Goal: Transaction & Acquisition: Book appointment/travel/reservation

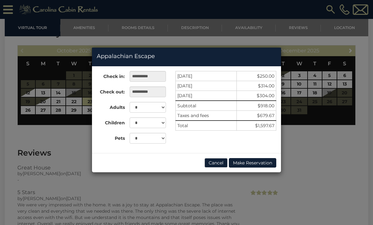
click at [217, 161] on button "Cancel" at bounding box center [215, 162] width 23 height 9
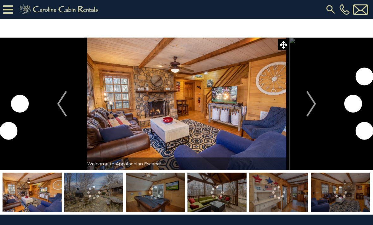
scroll to position [1178, 0]
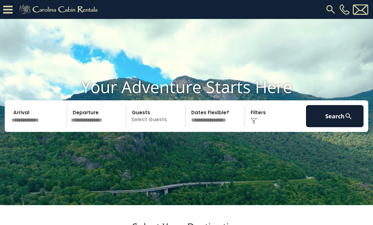
click at [40, 127] on input "text" at bounding box center [37, 116] width 57 height 22
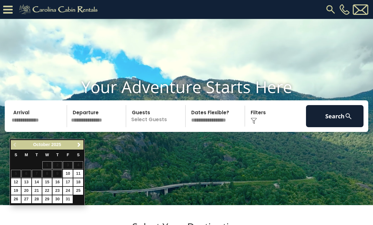
click at [60, 189] on link "23" at bounding box center [57, 191] width 10 height 8
type input "********"
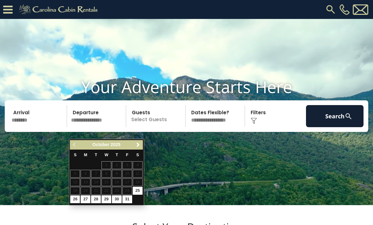
click at [80, 201] on link "26" at bounding box center [75, 200] width 10 height 8
type input "********"
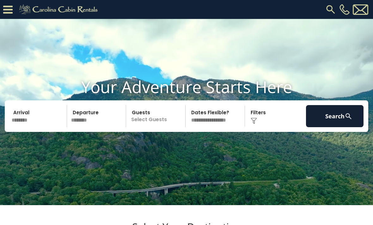
click at [160, 127] on p "Select Guests" at bounding box center [156, 116] width 57 height 22
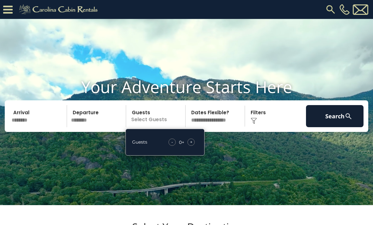
click at [194, 146] on div "+" at bounding box center [190, 142] width 7 height 7
click at [192, 146] on div "+" at bounding box center [190, 142] width 7 height 7
click at [194, 146] on div "+" at bounding box center [190, 142] width 7 height 7
click at [192, 146] on div "+" at bounding box center [190, 142] width 7 height 7
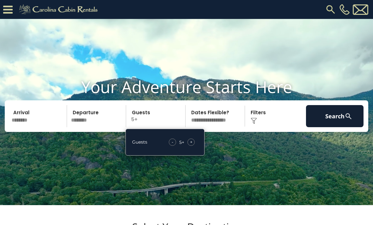
click at [193, 146] on div "+" at bounding box center [190, 142] width 7 height 7
click at [192, 146] on div "+" at bounding box center [190, 142] width 7 height 7
click at [191, 145] on span "+" at bounding box center [191, 142] width 3 height 6
click at [192, 146] on div "+" at bounding box center [190, 142] width 7 height 7
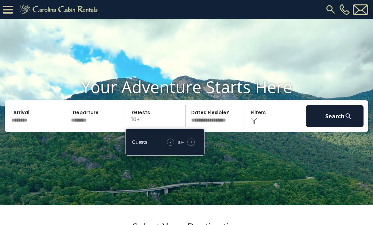
click at [259, 126] on div "Click to Choose" at bounding box center [275, 116] width 57 height 22
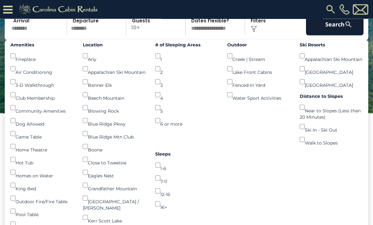
scroll to position [73, 0]
click at [333, 35] on button "Search" at bounding box center [334, 24] width 57 height 22
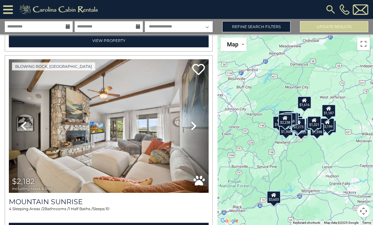
scroll to position [1133, 0]
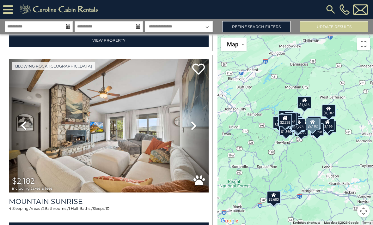
click at [196, 125] on icon at bounding box center [193, 126] width 6 height 10
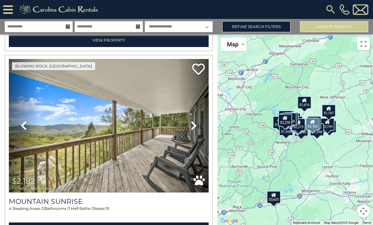
click at [199, 130] on link "Next" at bounding box center [193, 126] width 30 height 134
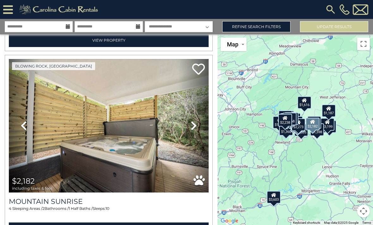
click at [200, 130] on link "Next" at bounding box center [193, 126] width 30 height 134
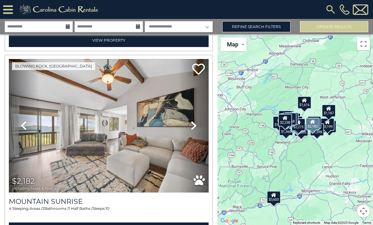
click at [195, 131] on link "Next" at bounding box center [193, 126] width 30 height 134
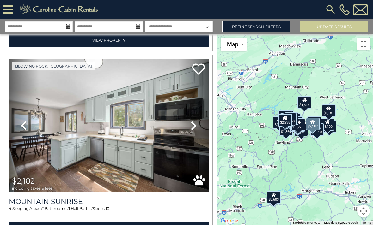
click at [194, 125] on icon at bounding box center [193, 126] width 6 height 10
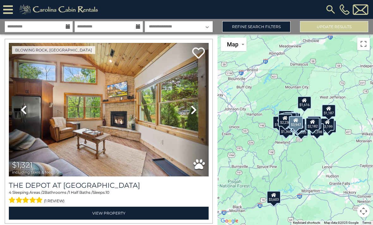
scroll to position [3794, 0]
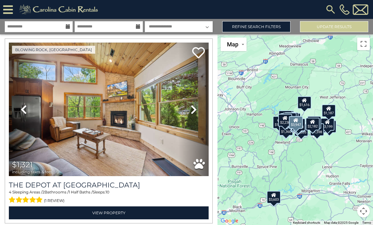
click at [168, 136] on img at bounding box center [109, 110] width 200 height 134
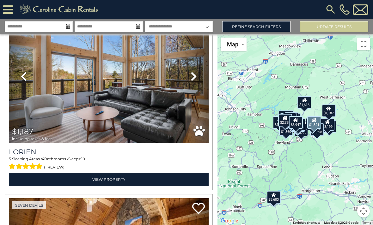
scroll to position [4015, 0]
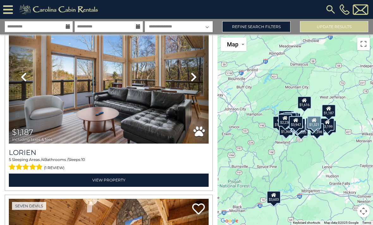
click at [160, 102] on img at bounding box center [109, 77] width 200 height 134
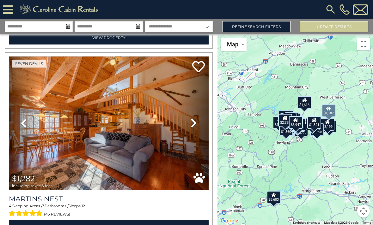
scroll to position [4536, 0]
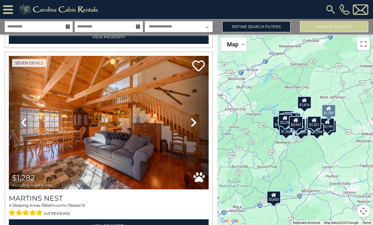
click at [361, 45] on button "Toggle fullscreen view" at bounding box center [363, 44] width 13 height 13
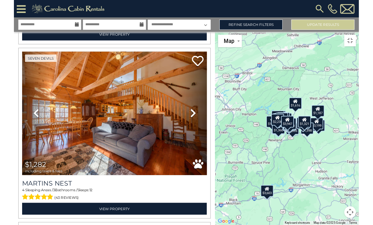
scroll to position [0, 0]
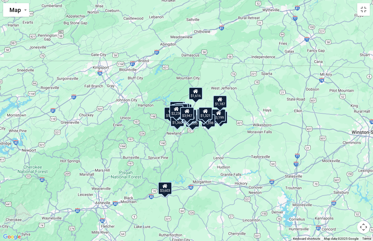
click at [365, 225] on button "Map camera controls" at bounding box center [363, 227] width 13 height 13
click at [350, 194] on button "Zoom in" at bounding box center [347, 195] width 13 height 13
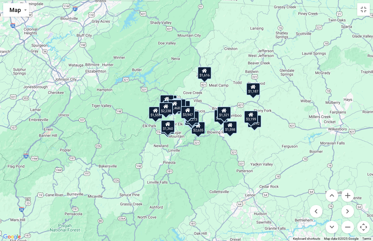
click at [350, 194] on button "Zoom in" at bounding box center [347, 195] width 13 height 13
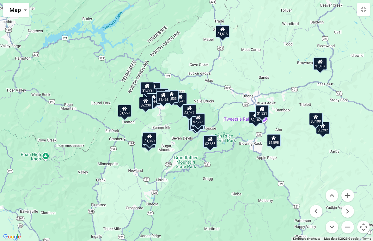
click at [351, 197] on button "Zoom in" at bounding box center [347, 195] width 13 height 13
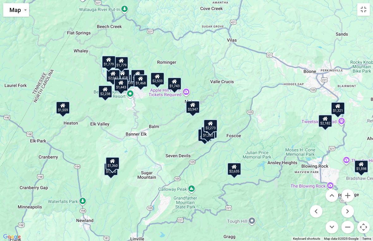
click at [352, 196] on button "Zoom in" at bounding box center [347, 195] width 13 height 13
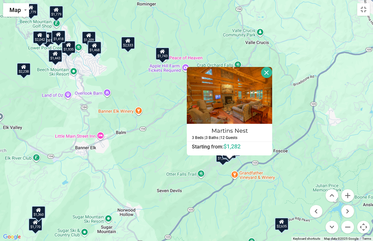
click at [349, 197] on button "Zoom in" at bounding box center [347, 195] width 13 height 13
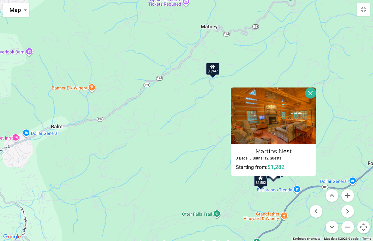
click at [314, 97] on button "Close" at bounding box center [310, 92] width 11 height 11
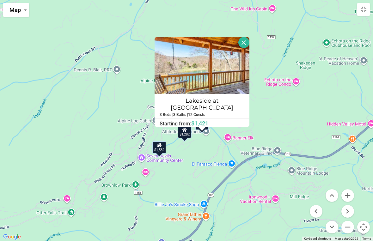
click at [246, 44] on button "Close" at bounding box center [243, 42] width 11 height 11
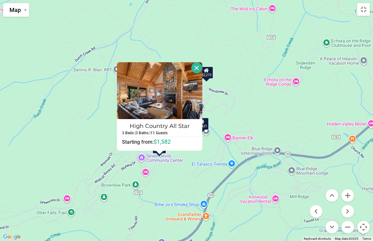
click at [201, 69] on button "Close" at bounding box center [196, 67] width 11 height 11
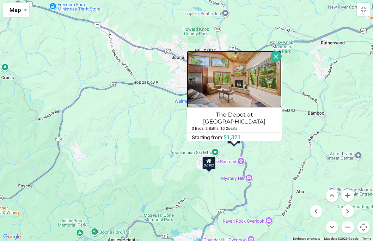
click at [270, 60] on img at bounding box center [234, 79] width 95 height 57
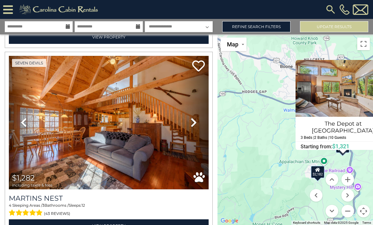
click at [365, 43] on button "Toggle fullscreen view" at bounding box center [363, 44] width 13 height 13
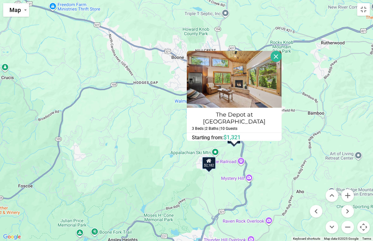
click at [274, 62] on button "Close" at bounding box center [275, 56] width 11 height 11
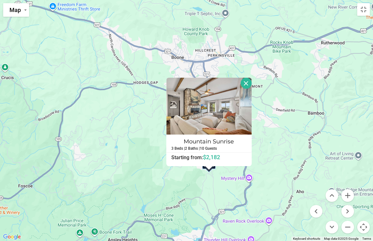
click at [251, 88] on button "Close" at bounding box center [245, 83] width 11 height 11
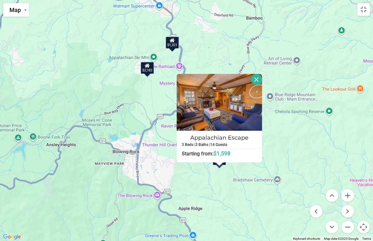
click at [258, 83] on button "Close" at bounding box center [256, 79] width 11 height 11
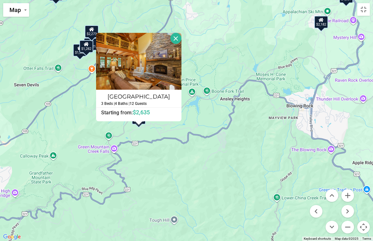
click at [178, 41] on button "Close" at bounding box center [175, 38] width 11 height 11
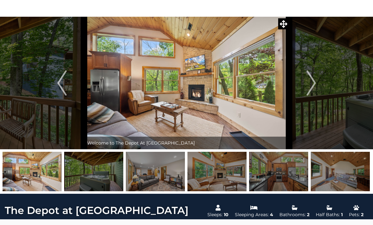
scroll to position [21, 0]
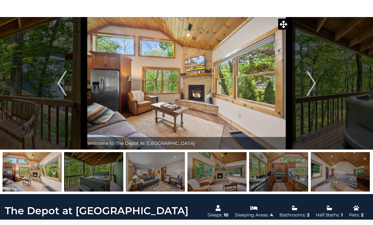
click at [108, 182] on img at bounding box center [93, 171] width 59 height 39
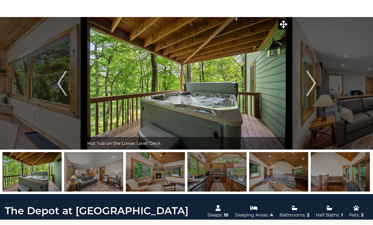
click at [142, 169] on img at bounding box center [155, 171] width 59 height 39
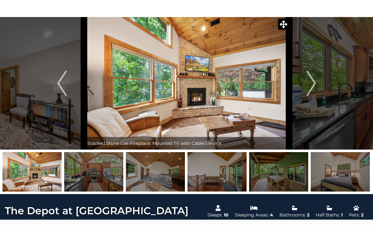
click at [211, 180] on img at bounding box center [216, 171] width 59 height 39
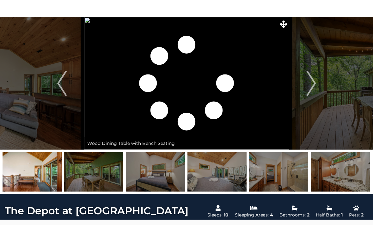
click at [268, 177] on img at bounding box center [278, 171] width 59 height 39
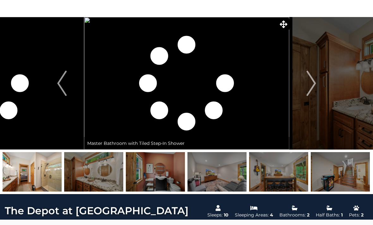
click at [341, 181] on img at bounding box center [340, 171] width 59 height 39
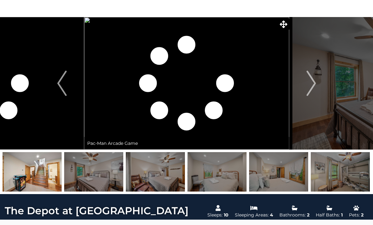
click at [285, 176] on img at bounding box center [278, 171] width 59 height 39
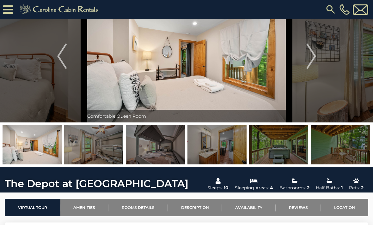
scroll to position [0, 0]
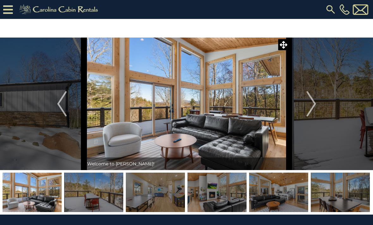
click at [314, 107] on img "Next" at bounding box center [310, 103] width 9 height 25
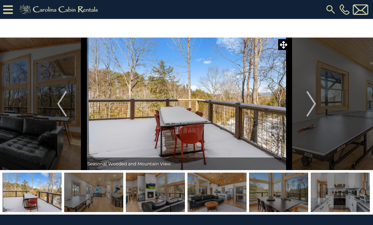
click at [314, 109] on img "Next" at bounding box center [310, 103] width 9 height 25
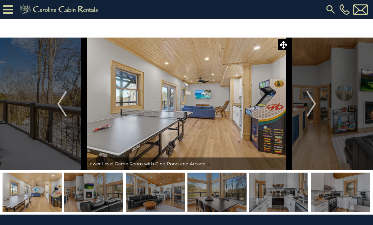
click at [311, 109] on img "Next" at bounding box center [310, 103] width 9 height 25
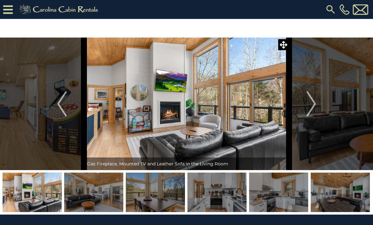
click at [311, 112] on img "Next" at bounding box center [310, 103] width 9 height 25
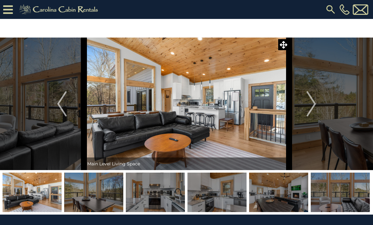
click at [311, 112] on img "Next" at bounding box center [310, 103] width 9 height 25
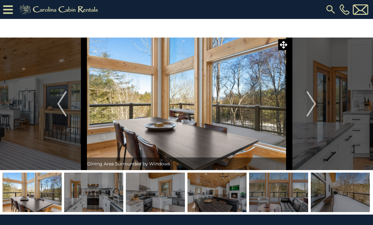
click at [311, 112] on img "Next" at bounding box center [310, 103] width 9 height 25
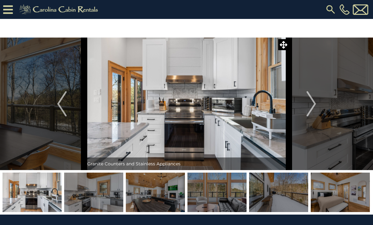
click at [310, 110] on img "Next" at bounding box center [310, 103] width 9 height 25
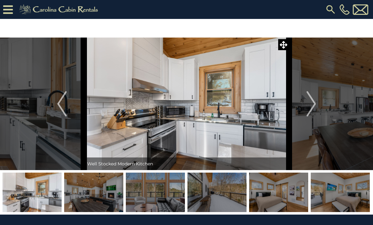
click at [310, 112] on img "Next" at bounding box center [310, 103] width 9 height 25
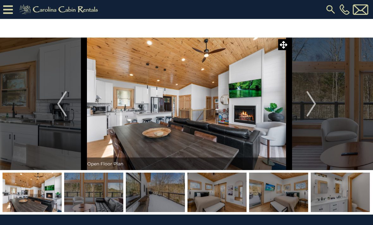
click at [310, 114] on img "Next" at bounding box center [310, 103] width 9 height 25
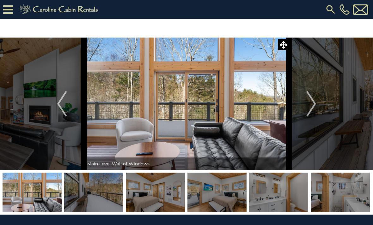
click at [309, 114] on img "Next" at bounding box center [310, 103] width 9 height 25
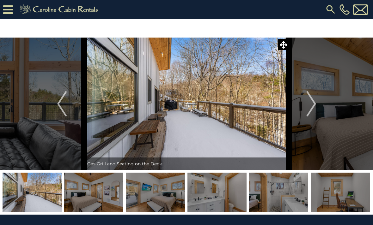
click at [308, 114] on img "Next" at bounding box center [310, 103] width 9 height 25
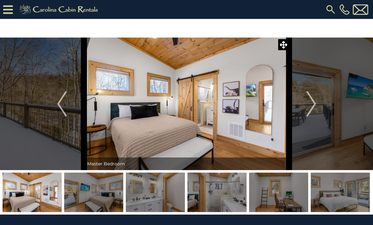
click at [308, 113] on img "Next" at bounding box center [310, 103] width 9 height 25
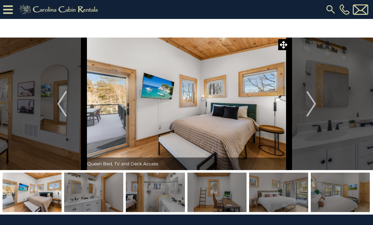
click at [58, 105] on img "Previous" at bounding box center [61, 103] width 9 height 25
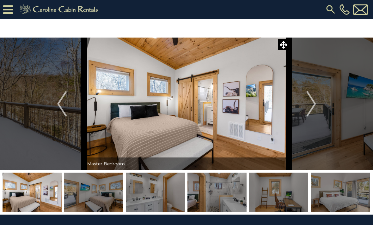
click at [309, 106] on img "Next" at bounding box center [310, 103] width 9 height 25
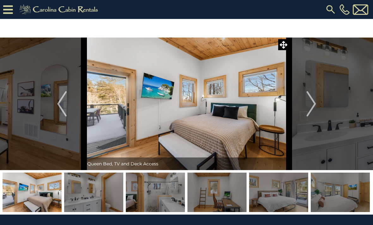
click at [311, 105] on img "Next" at bounding box center [310, 103] width 9 height 25
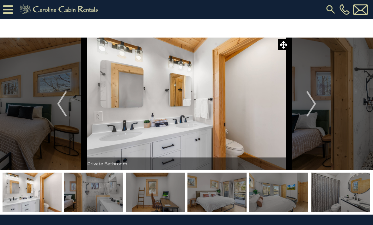
click at [309, 104] on img "Next" at bounding box center [310, 103] width 9 height 25
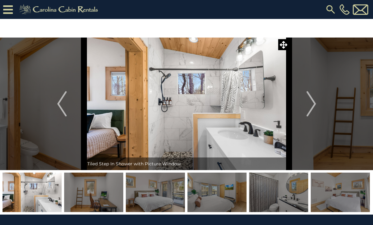
click at [312, 106] on img "Next" at bounding box center [310, 103] width 9 height 25
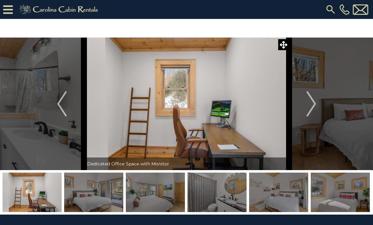
click at [311, 106] on img "Next" at bounding box center [310, 103] width 9 height 25
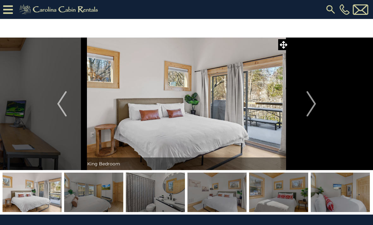
click at [311, 107] on img "Next" at bounding box center [310, 103] width 9 height 25
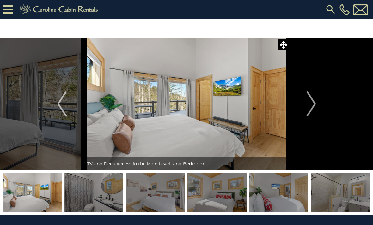
click at [311, 107] on img "Next" at bounding box center [310, 103] width 9 height 25
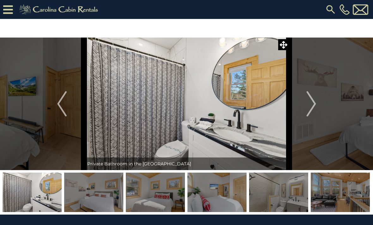
click at [314, 103] on img "Next" at bounding box center [310, 103] width 9 height 25
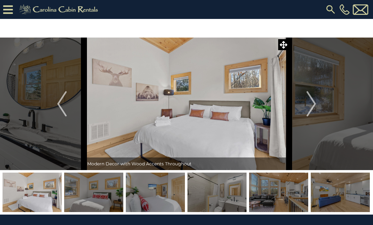
click at [313, 106] on img "Next" at bounding box center [310, 103] width 9 height 25
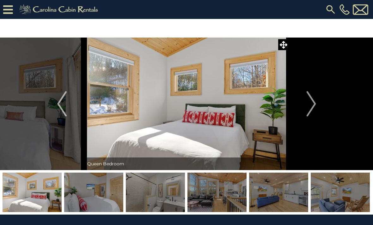
click at [312, 105] on img "Next" at bounding box center [310, 103] width 9 height 25
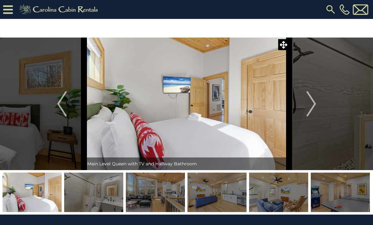
click at [311, 104] on img "Next" at bounding box center [310, 103] width 9 height 25
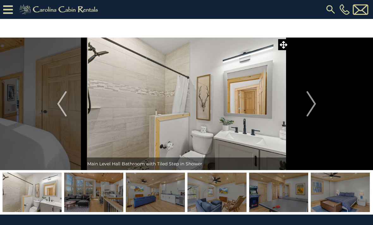
click at [311, 106] on img "Next" at bounding box center [310, 103] width 9 height 25
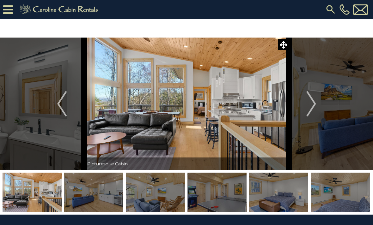
click at [309, 108] on img "Next" at bounding box center [310, 103] width 9 height 25
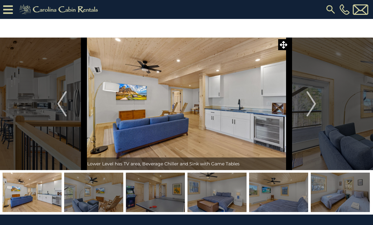
click at [309, 106] on img "Next" at bounding box center [310, 103] width 9 height 25
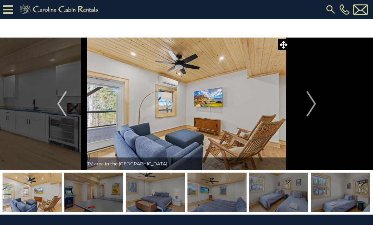
click at [308, 104] on img "Next" at bounding box center [310, 103] width 9 height 25
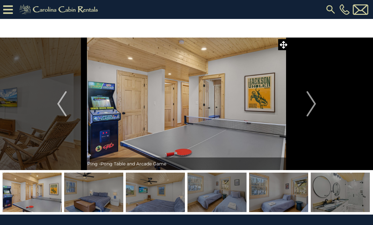
click at [308, 106] on img "Next" at bounding box center [310, 103] width 9 height 25
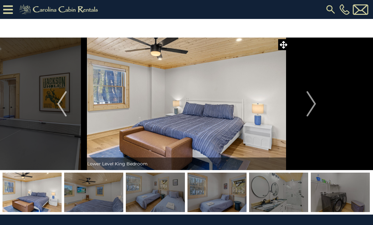
click at [308, 106] on img "Next" at bounding box center [310, 103] width 9 height 25
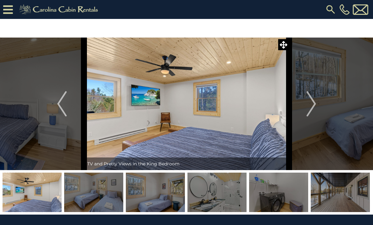
click at [308, 108] on img "Next" at bounding box center [310, 103] width 9 height 25
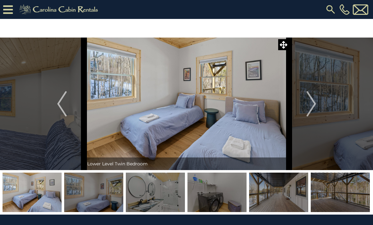
click at [315, 110] on img "Next" at bounding box center [310, 103] width 9 height 25
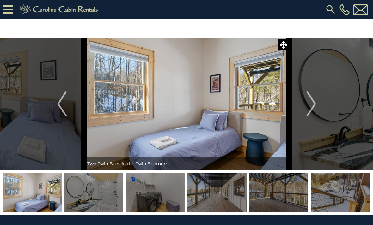
click at [316, 114] on img "Next" at bounding box center [310, 103] width 9 height 25
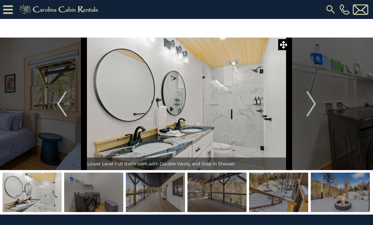
click at [313, 114] on img "Next" at bounding box center [310, 103] width 9 height 25
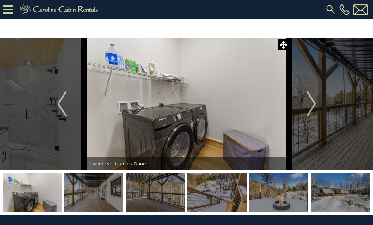
click at [313, 113] on img "Next" at bounding box center [310, 103] width 9 height 25
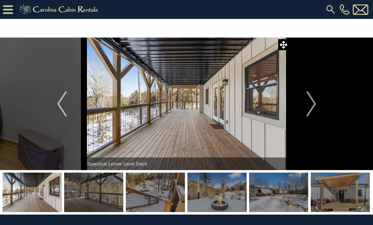
click at [315, 112] on img "Next" at bounding box center [310, 103] width 9 height 25
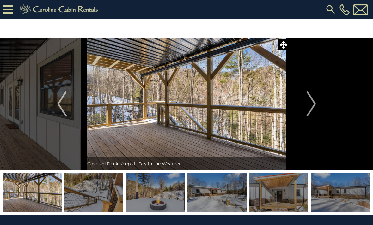
click at [315, 113] on img "Next" at bounding box center [310, 103] width 9 height 25
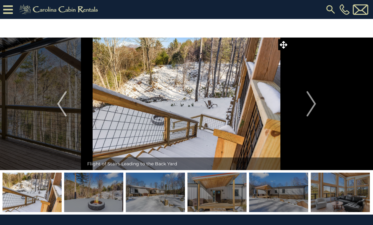
click at [312, 112] on img "Next" at bounding box center [310, 103] width 9 height 25
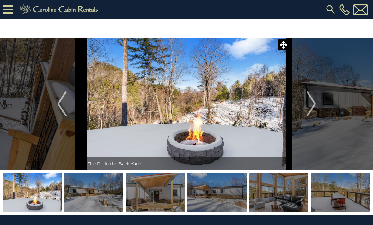
click at [311, 112] on img "Next" at bounding box center [310, 103] width 9 height 25
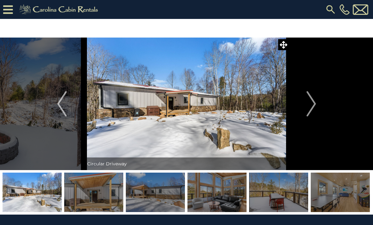
click at [312, 114] on img "Next" at bounding box center [310, 103] width 9 height 25
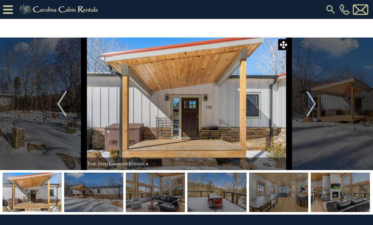
click at [311, 115] on img "Next" at bounding box center [310, 103] width 9 height 25
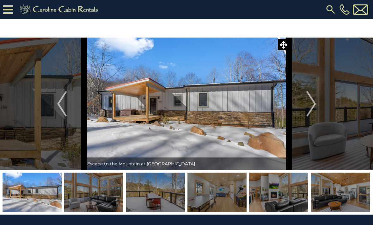
click at [311, 114] on img "Next" at bounding box center [310, 103] width 9 height 25
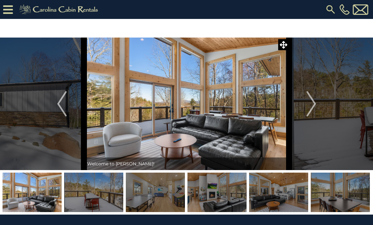
click at [310, 114] on img "Next" at bounding box center [310, 103] width 9 height 25
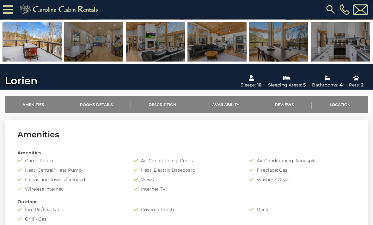
click at [339, 107] on link "Location" at bounding box center [339, 104] width 57 height 17
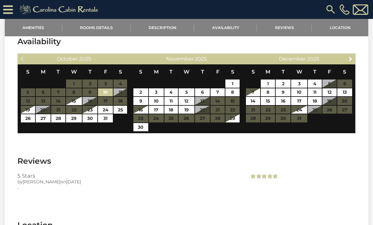
scroll to position [1095, 0]
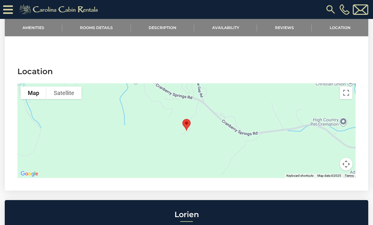
click at [344, 87] on button "Toggle fullscreen view" at bounding box center [346, 93] width 13 height 13
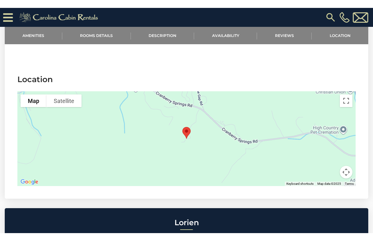
scroll to position [8, 0]
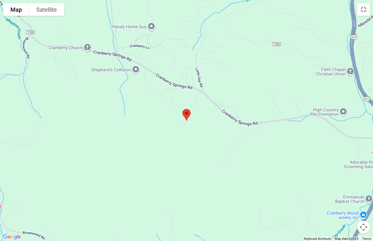
click at [365, 225] on button "Map camera controls" at bounding box center [363, 227] width 13 height 13
click at [350, 225] on button "Zoom out" at bounding box center [347, 227] width 13 height 13
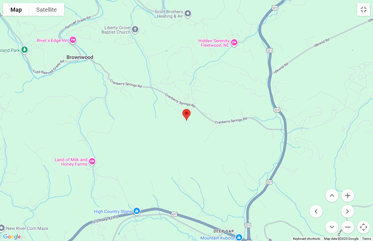
click at [351, 225] on button "Zoom out" at bounding box center [347, 227] width 13 height 13
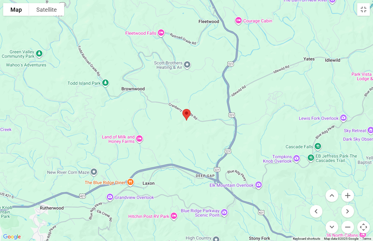
click at [352, 225] on button "Zoom out" at bounding box center [347, 227] width 13 height 13
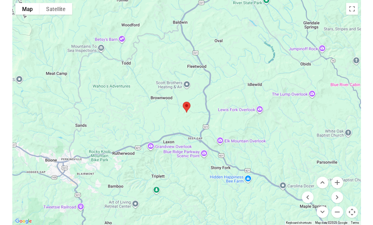
scroll to position [1124, 0]
